Goal: Book appointment/travel/reservation

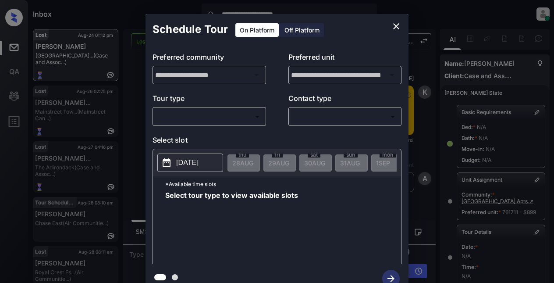
scroll to position [131, 0]
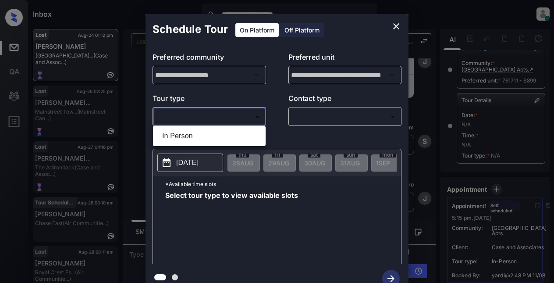
click at [201, 113] on body "**********" at bounding box center [277, 141] width 554 height 283
click at [184, 134] on li "In Person" at bounding box center [209, 136] width 108 height 16
type input "********"
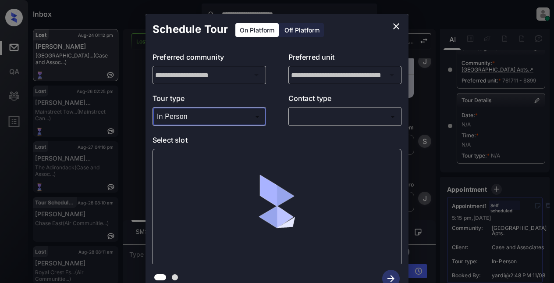
click at [295, 112] on body "**********" at bounding box center [277, 141] width 554 height 283
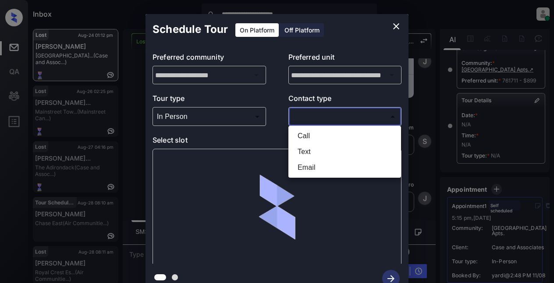
click at [305, 155] on li "Text" at bounding box center [345, 152] width 108 height 16
type input "****"
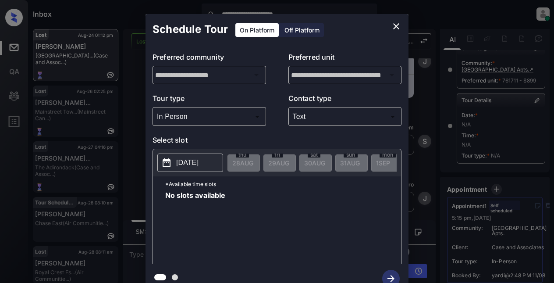
click at [199, 161] on p "2025-08-28" at bounding box center [187, 162] width 22 height 11
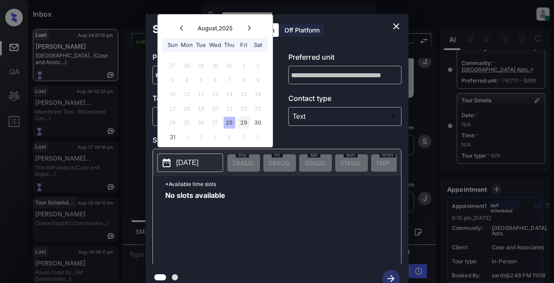
click at [247, 120] on div "29" at bounding box center [244, 123] width 12 height 12
click at [258, 120] on div "30" at bounding box center [258, 123] width 12 height 12
click at [172, 137] on div "31" at bounding box center [173, 137] width 12 height 12
click at [260, 44] on div "Sat" at bounding box center [258, 45] width 12 height 12
click at [249, 27] on icon at bounding box center [249, 27] width 3 height 5
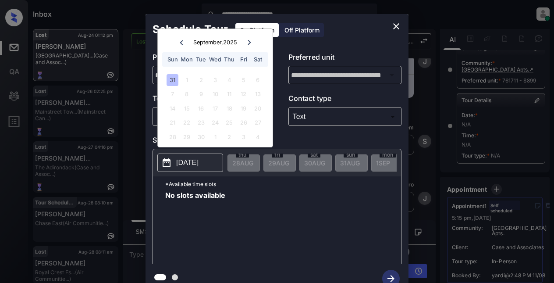
click at [167, 81] on div "31" at bounding box center [173, 80] width 12 height 12
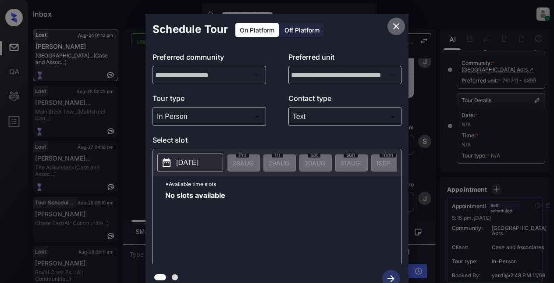
click at [396, 26] on icon "close" at bounding box center [396, 26] width 6 height 6
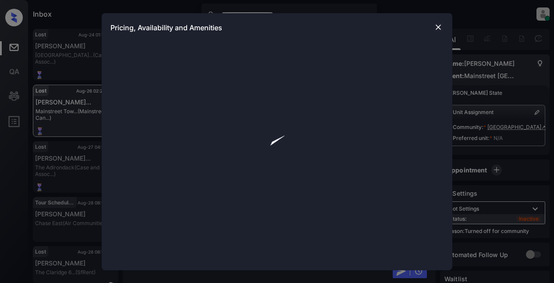
scroll to position [10, 0]
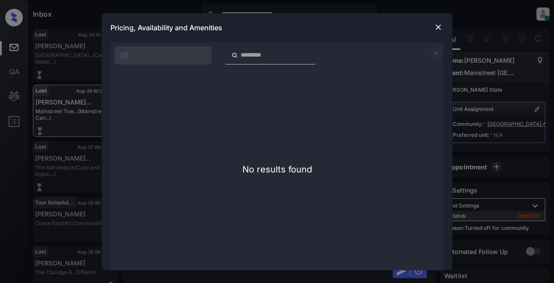
click at [437, 25] on img at bounding box center [438, 27] width 9 height 9
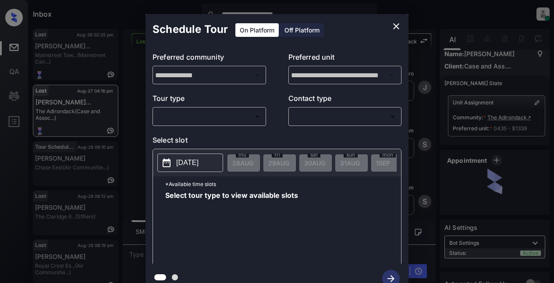
scroll to position [4, 0]
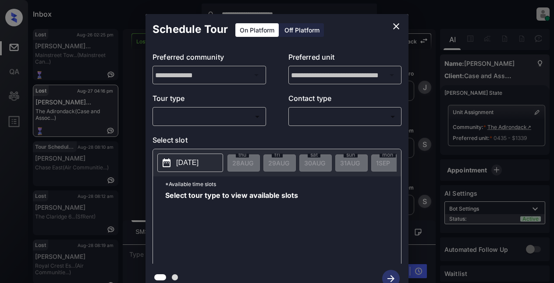
click at [236, 116] on body "**********" at bounding box center [277, 141] width 554 height 283
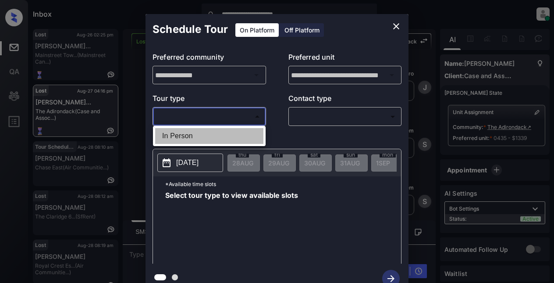
click at [186, 136] on li "In Person" at bounding box center [209, 136] width 108 height 16
type input "********"
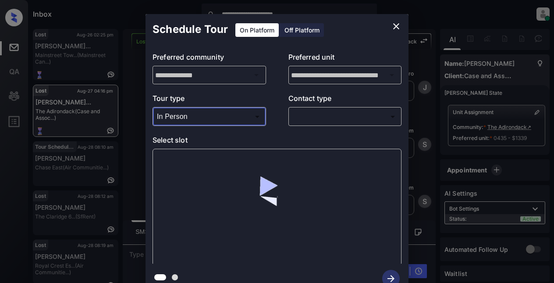
click at [303, 116] on body "**********" at bounding box center [277, 141] width 554 height 283
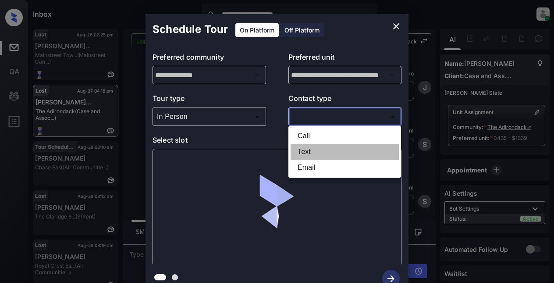
click at [310, 150] on li "Text" at bounding box center [345, 152] width 108 height 16
type input "****"
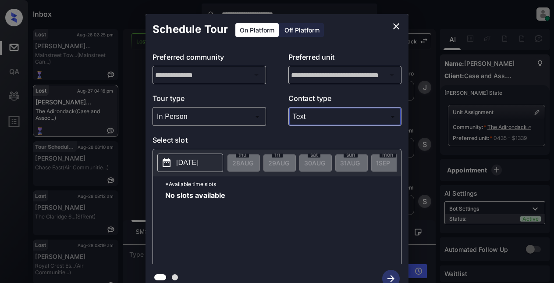
click at [186, 162] on p "2025-08-28" at bounding box center [187, 162] width 22 height 11
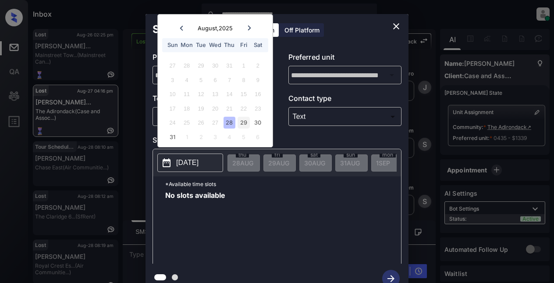
click at [240, 124] on div "29" at bounding box center [244, 123] width 12 height 12
click at [263, 122] on div "30" at bounding box center [258, 123] width 12 height 12
click at [171, 141] on div "31" at bounding box center [173, 137] width 12 height 12
click at [248, 27] on icon at bounding box center [249, 27] width 5 height 5
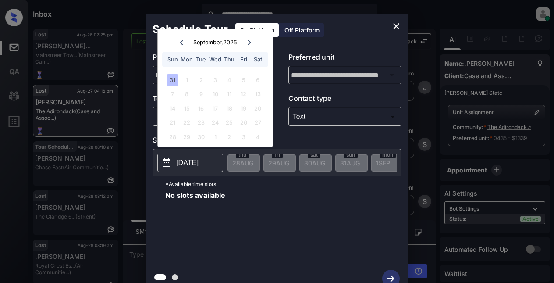
click at [167, 78] on div "31" at bounding box center [173, 80] width 12 height 12
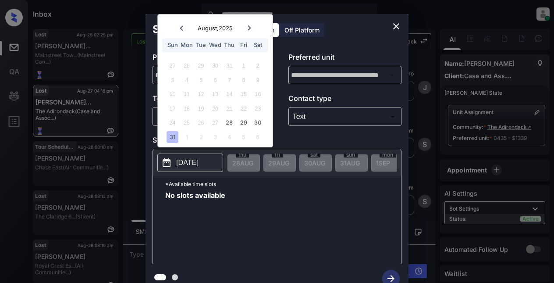
click at [394, 25] on icon "close" at bounding box center [396, 26] width 11 height 11
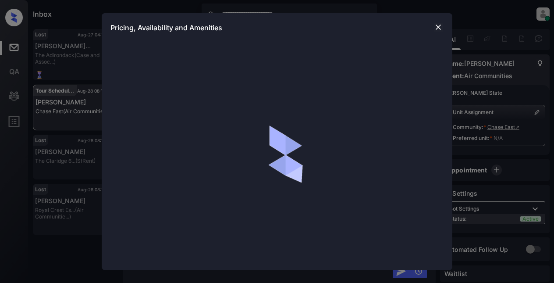
scroll to position [4, 0]
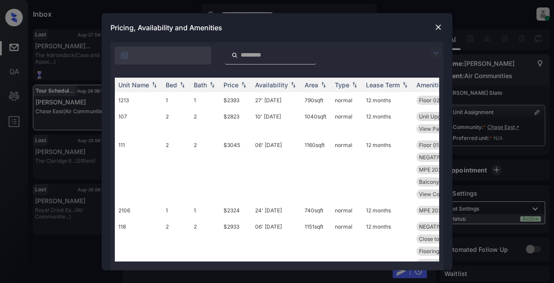
click at [433, 52] on img at bounding box center [436, 53] width 11 height 11
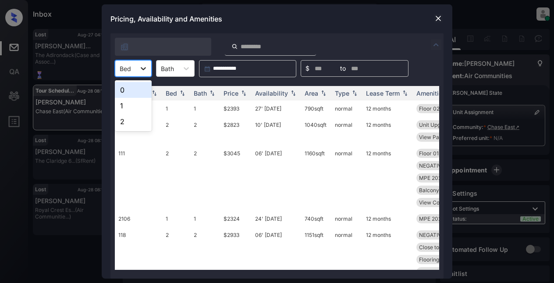
click at [142, 71] on icon at bounding box center [143, 68] width 9 height 9
click at [121, 108] on div "1" at bounding box center [133, 106] width 37 height 16
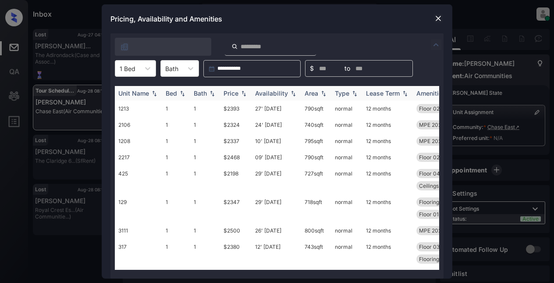
click at [241, 90] on img at bounding box center [243, 93] width 9 height 6
click at [241, 92] on img at bounding box center [243, 93] width 9 height 6
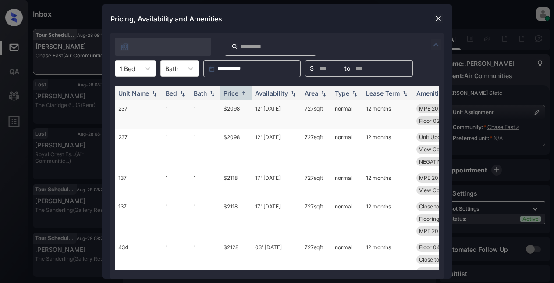
click at [235, 108] on td "$2098" at bounding box center [236, 114] width 32 height 28
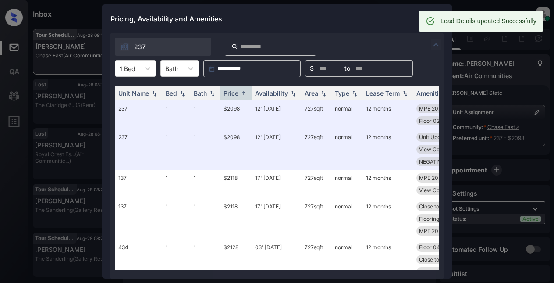
click at [438, 20] on div "Lead Details updated Successfully" at bounding box center [481, 21] width 125 height 21
click at [394, 22] on div "Pricing, Availability and Amenities" at bounding box center [277, 18] width 351 height 29
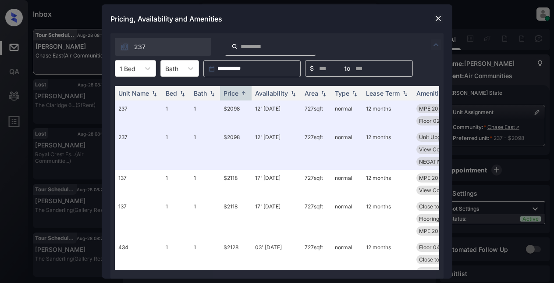
click at [436, 21] on img at bounding box center [438, 18] width 9 height 9
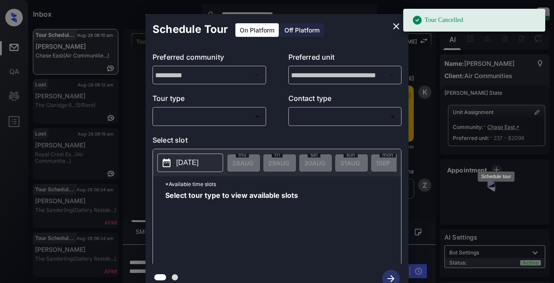
scroll to position [10, 0]
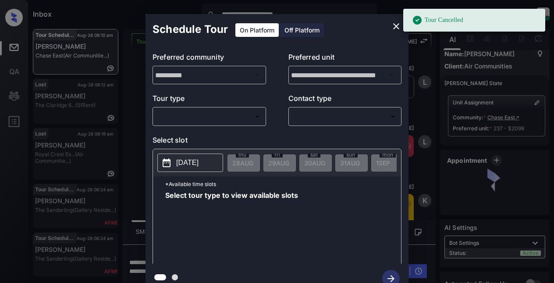
click at [183, 111] on body "**********" at bounding box center [277, 141] width 554 height 283
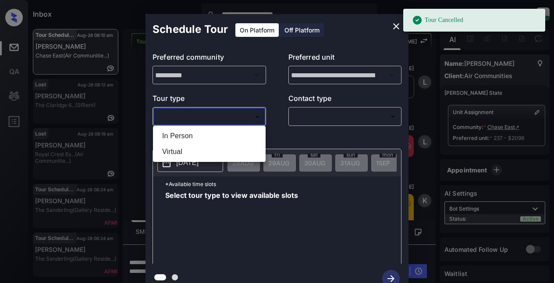
scroll to position [4, 0]
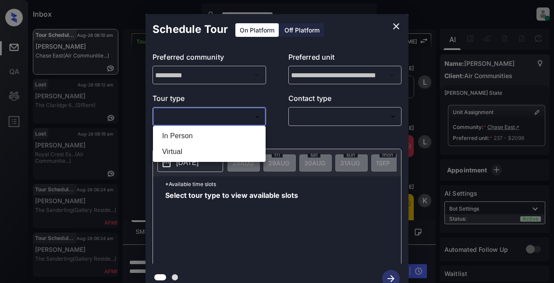
click at [175, 153] on li "Virtual" at bounding box center [209, 152] width 108 height 16
type input "*******"
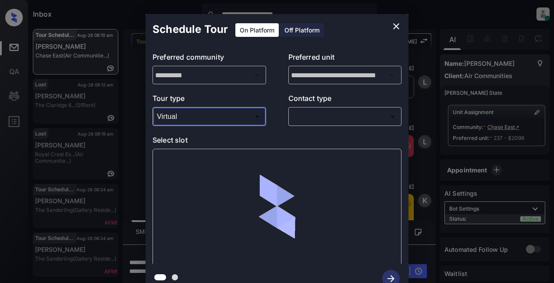
click at [308, 120] on body "**********" at bounding box center [277, 141] width 554 height 283
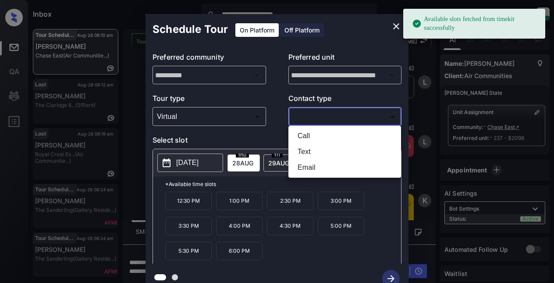
click at [303, 168] on li "Email" at bounding box center [345, 168] width 108 height 16
type input "*****"
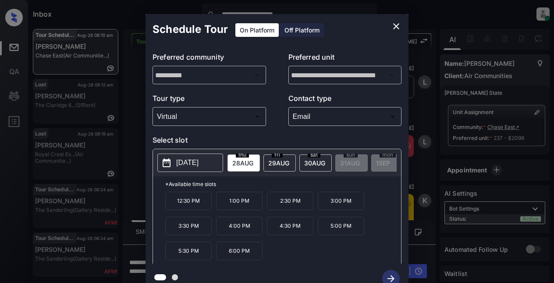
click at [179, 206] on p "12:30 PM" at bounding box center [188, 201] width 46 height 18
click at [385, 275] on icon "button" at bounding box center [391, 279] width 18 height 18
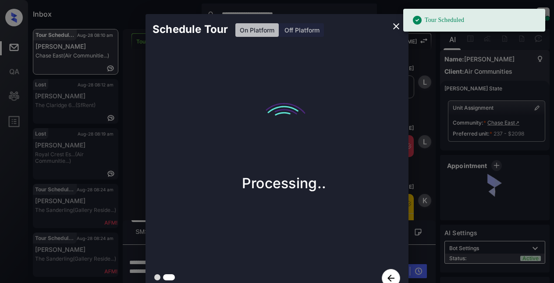
scroll to position [10, 0]
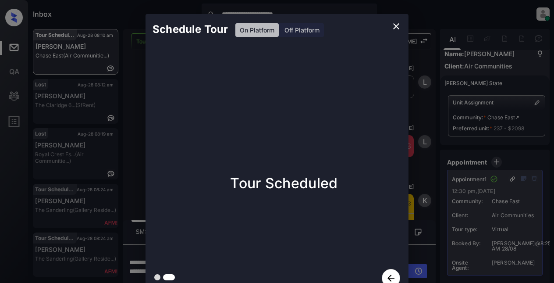
click at [396, 26] on icon "close" at bounding box center [396, 26] width 6 height 6
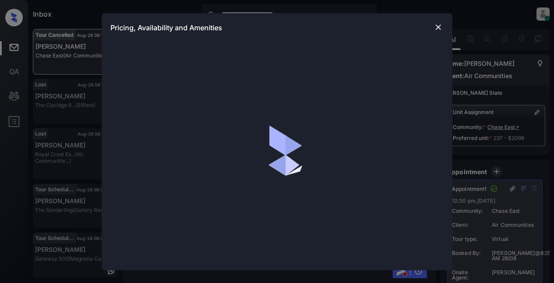
scroll to position [10, 0]
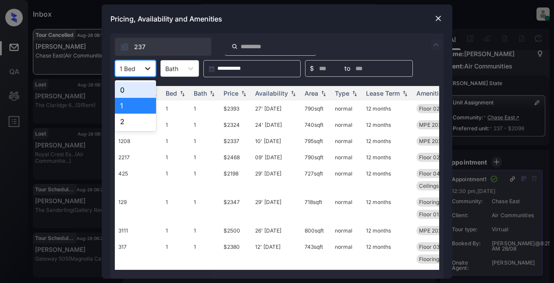
drag, startPoint x: 148, startPoint y: 66, endPoint x: 144, endPoint y: 75, distance: 10.0
click at [148, 67] on icon at bounding box center [147, 68] width 9 height 9
click at [128, 120] on div "2" at bounding box center [135, 122] width 41 height 16
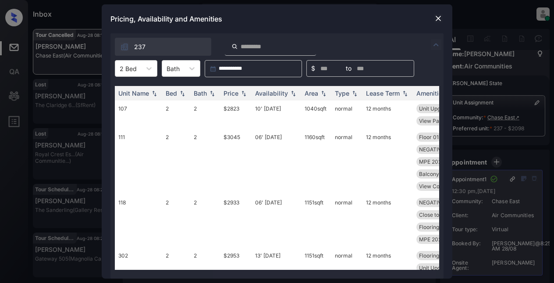
click at [440, 17] on img at bounding box center [438, 18] width 9 height 9
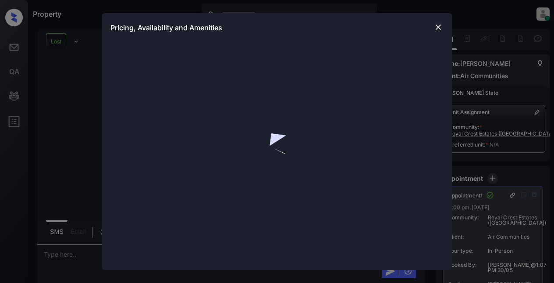
scroll to position [5642, 0]
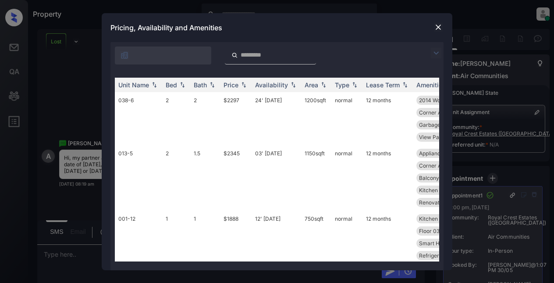
click at [436, 51] on img at bounding box center [436, 53] width 11 height 11
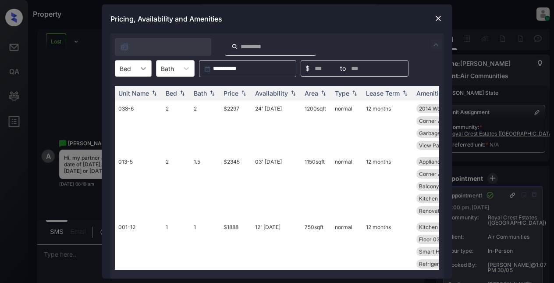
click at [145, 69] on icon at bounding box center [143, 68] width 9 height 9
click at [135, 107] on div "1" at bounding box center [133, 106] width 37 height 16
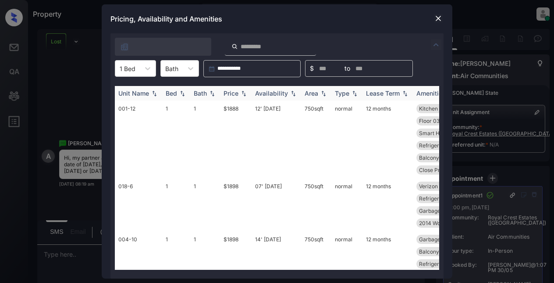
click at [238, 95] on div "Price" at bounding box center [231, 92] width 15 height 7
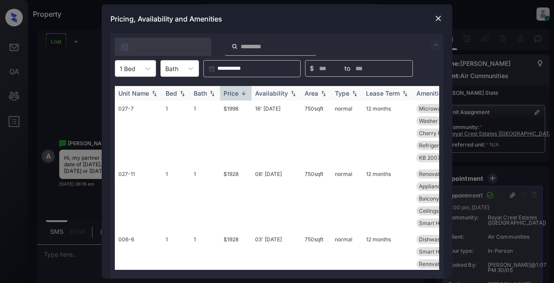
click at [238, 95] on div "Price" at bounding box center [231, 92] width 15 height 7
click at [231, 111] on td "$1878" at bounding box center [236, 132] width 32 height 65
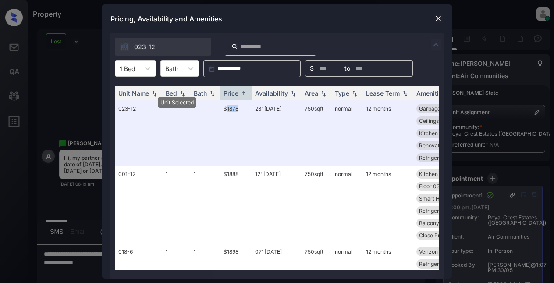
click at [436, 19] on img at bounding box center [438, 18] width 9 height 9
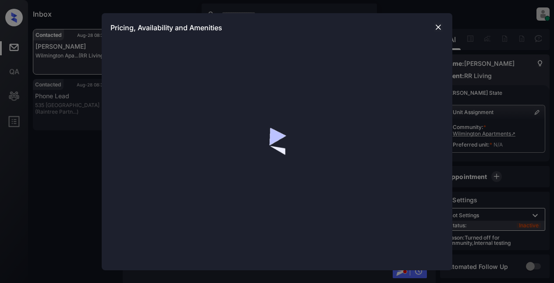
scroll to position [10, 0]
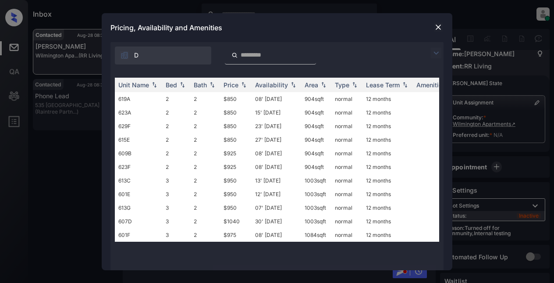
click at [437, 53] on img at bounding box center [436, 53] width 11 height 11
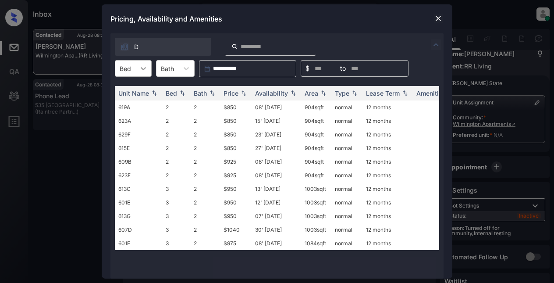
click at [135, 68] on div at bounding box center [143, 68] width 16 height 16
click at [437, 43] on img at bounding box center [436, 44] width 11 height 11
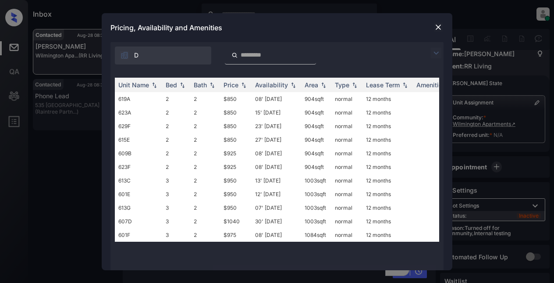
click at [441, 27] on img at bounding box center [438, 27] width 9 height 9
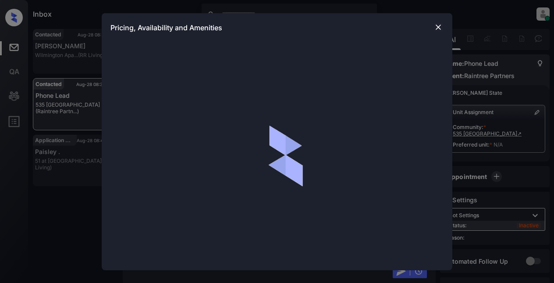
scroll to position [10, 0]
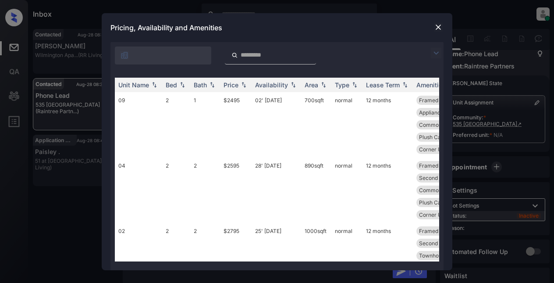
click at [434, 56] on img at bounding box center [436, 53] width 11 height 11
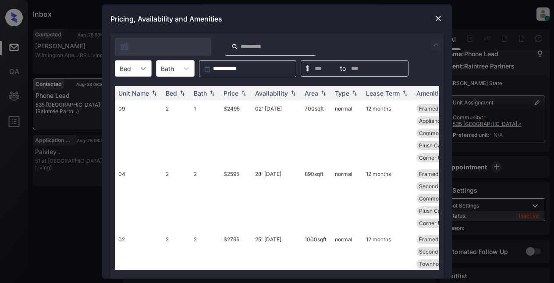
click at [142, 64] on div at bounding box center [143, 68] width 16 height 16
click at [131, 95] on div "2" at bounding box center [133, 90] width 37 height 16
click at [212, 91] on img at bounding box center [212, 93] width 9 height 6
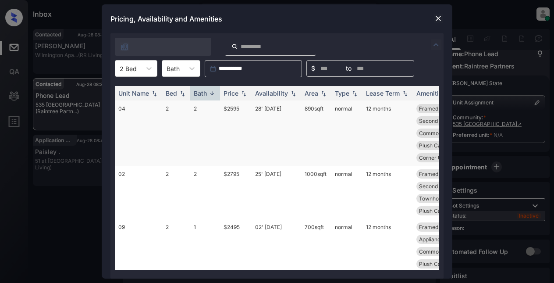
click at [202, 107] on td "2" at bounding box center [205, 132] width 30 height 65
click at [238, 91] on div "Price" at bounding box center [231, 92] width 15 height 7
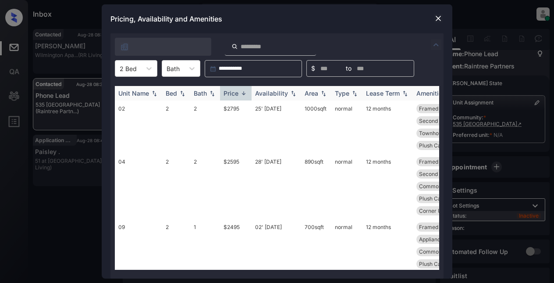
click at [238, 91] on div "Price" at bounding box center [231, 92] width 15 height 7
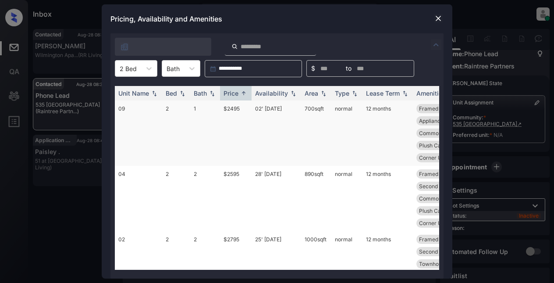
click at [236, 111] on td "$2495" at bounding box center [236, 132] width 32 height 65
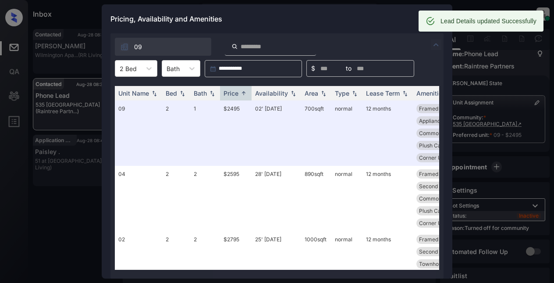
click at [392, 18] on div "Pricing, Availability and Amenities" at bounding box center [277, 18] width 351 height 29
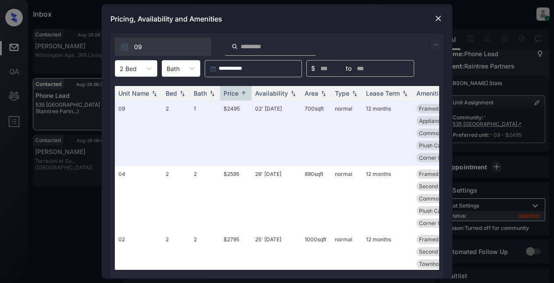
scroll to position [2907, 0]
click at [439, 17] on img at bounding box center [438, 18] width 9 height 9
